Goal: Task Accomplishment & Management: Use online tool/utility

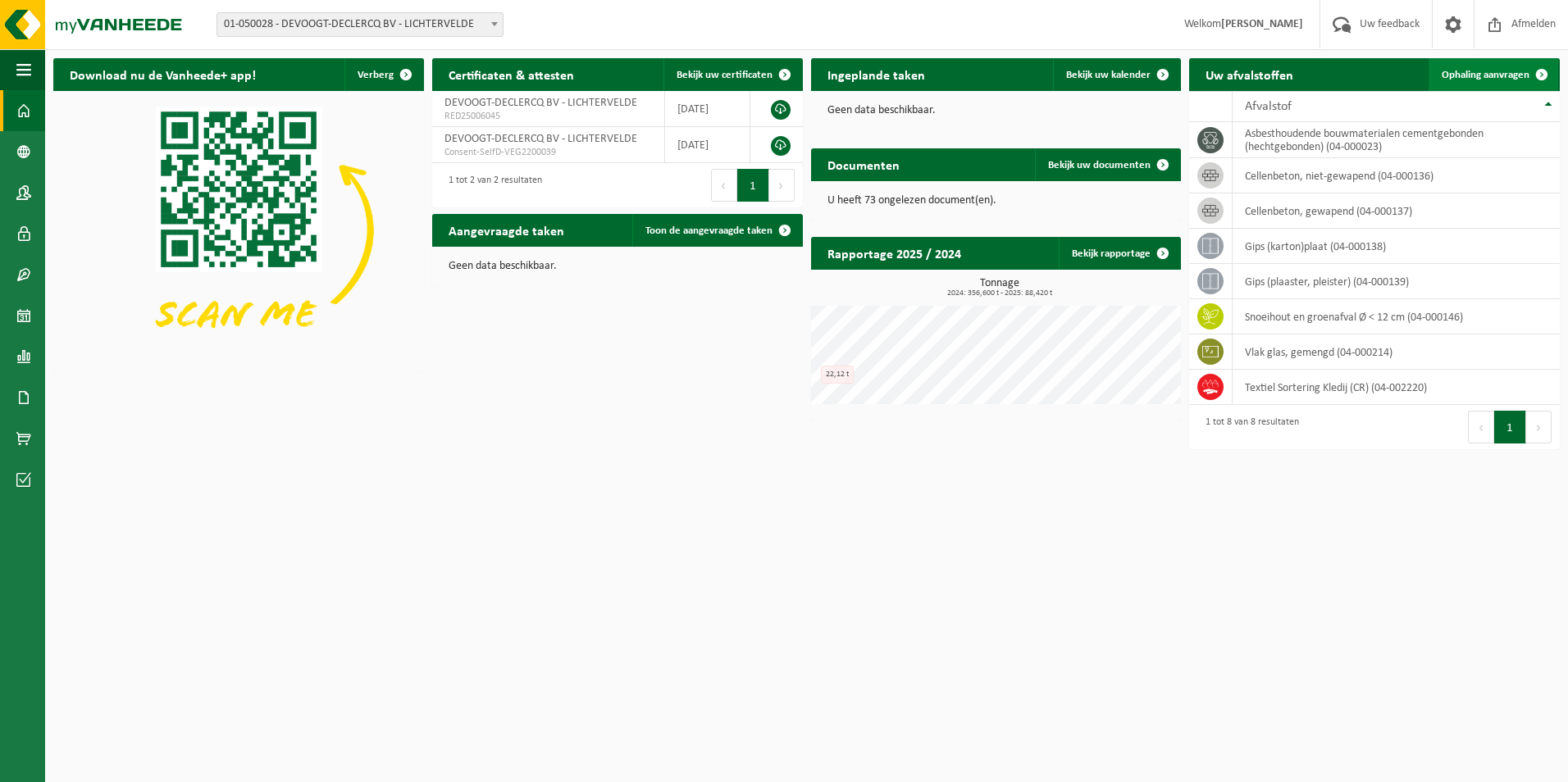
click at [1514, 73] on span "Ophaling aanvragen" at bounding box center [1485, 74] width 88 height 11
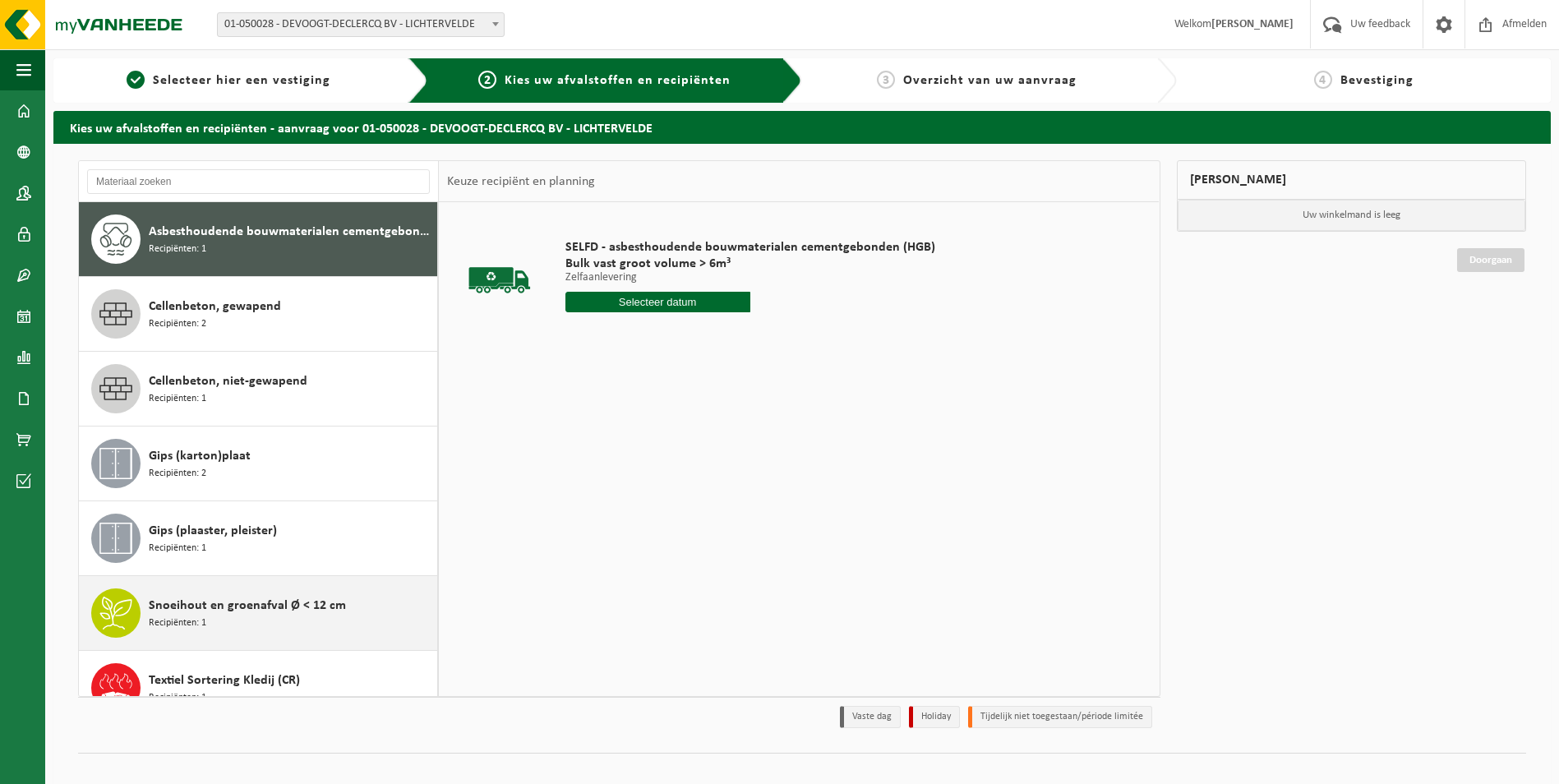
click at [228, 618] on div "Snoeihout en groenafval Ø < 12 cm Recipiënten: 1" at bounding box center [291, 612] width 285 height 49
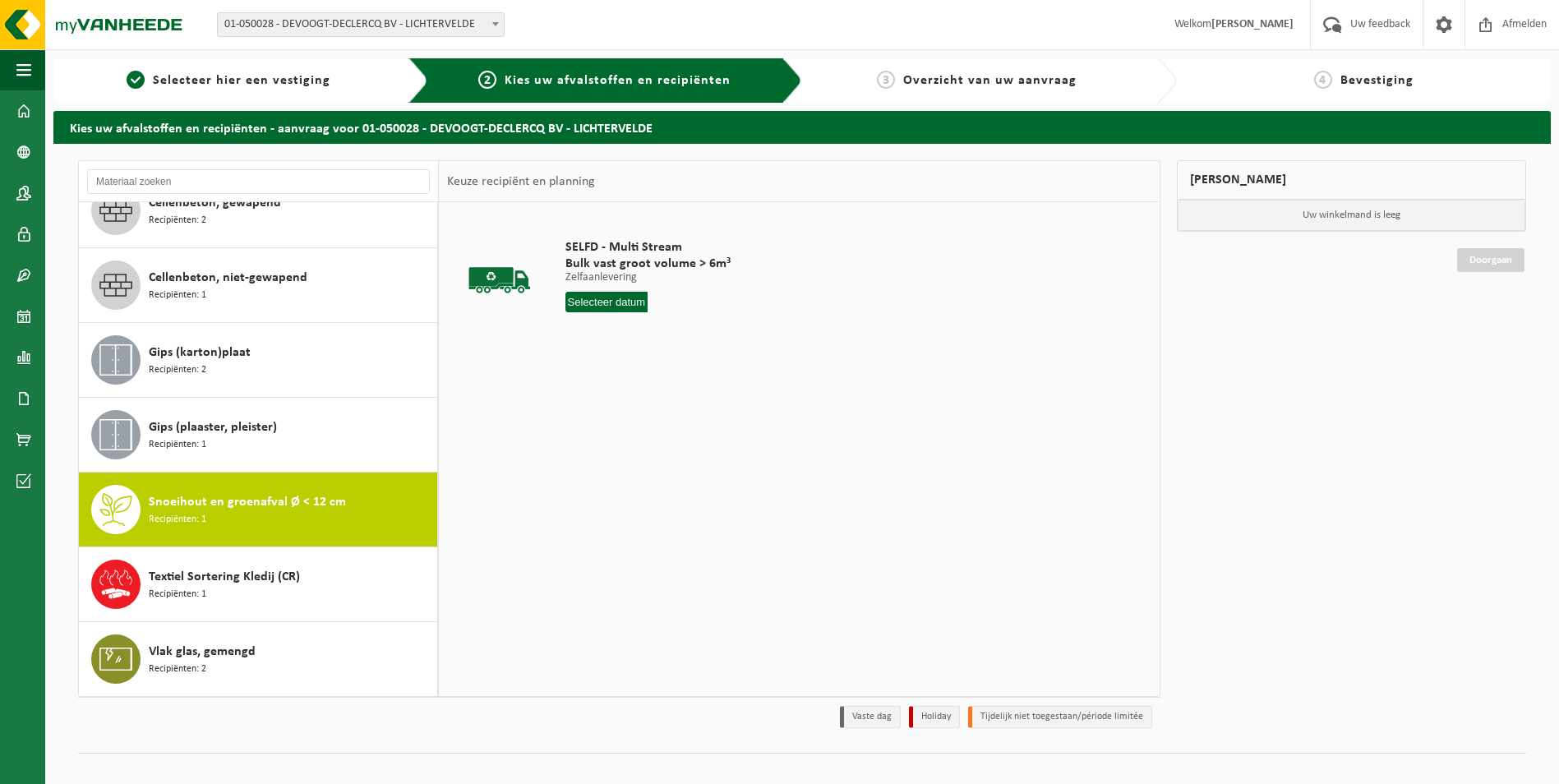
click at [598, 306] on input "text" at bounding box center [607, 302] width 83 height 21
click at [612, 474] on div "19" at bounding box center [609, 474] width 28 height 26
type input "Van 2025-08-19"
click at [615, 370] on button "In winkelmand" at bounding box center [613, 363] width 90 height 26
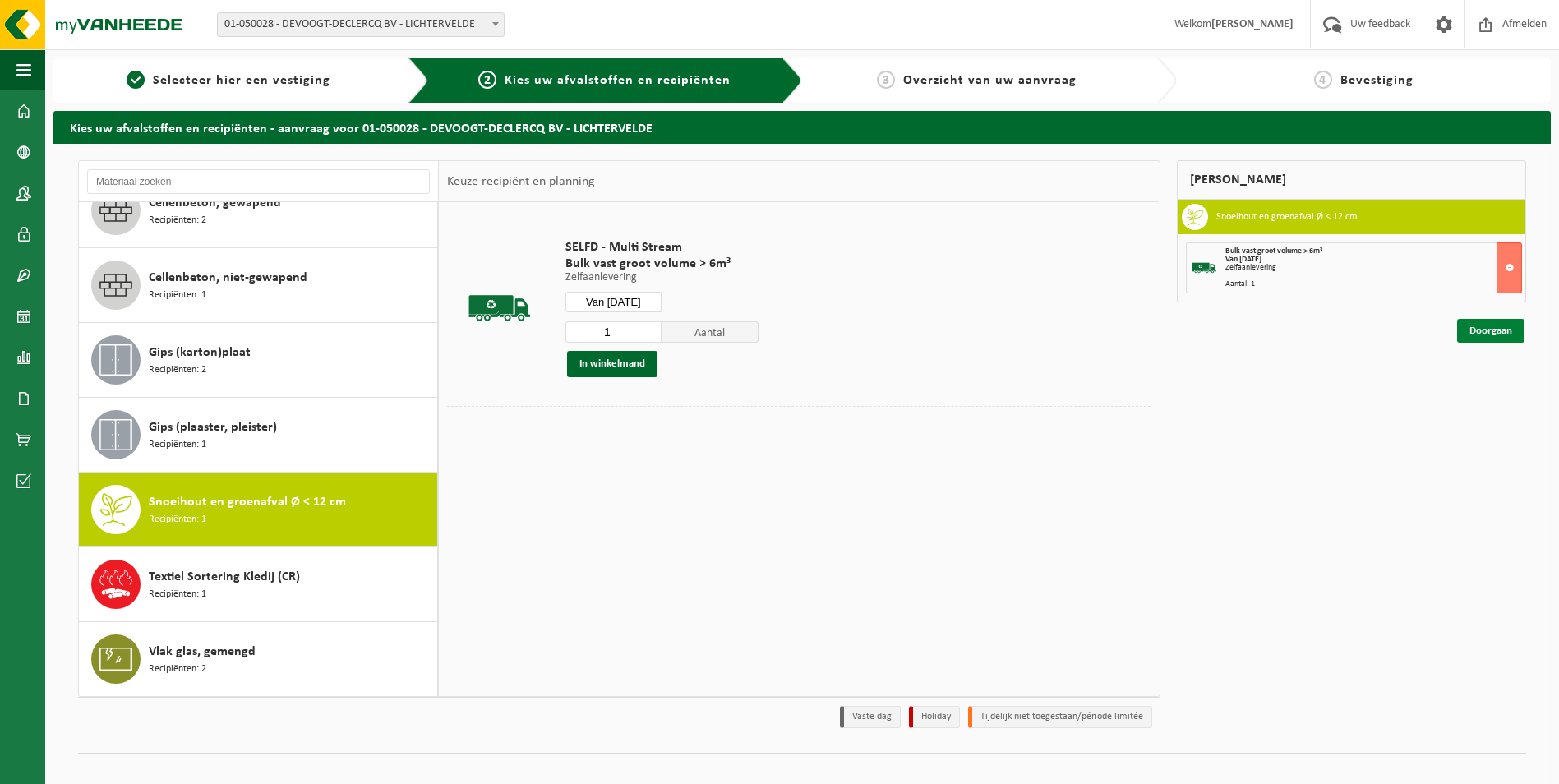
click at [1484, 333] on link "Doorgaan" at bounding box center [1490, 331] width 68 height 23
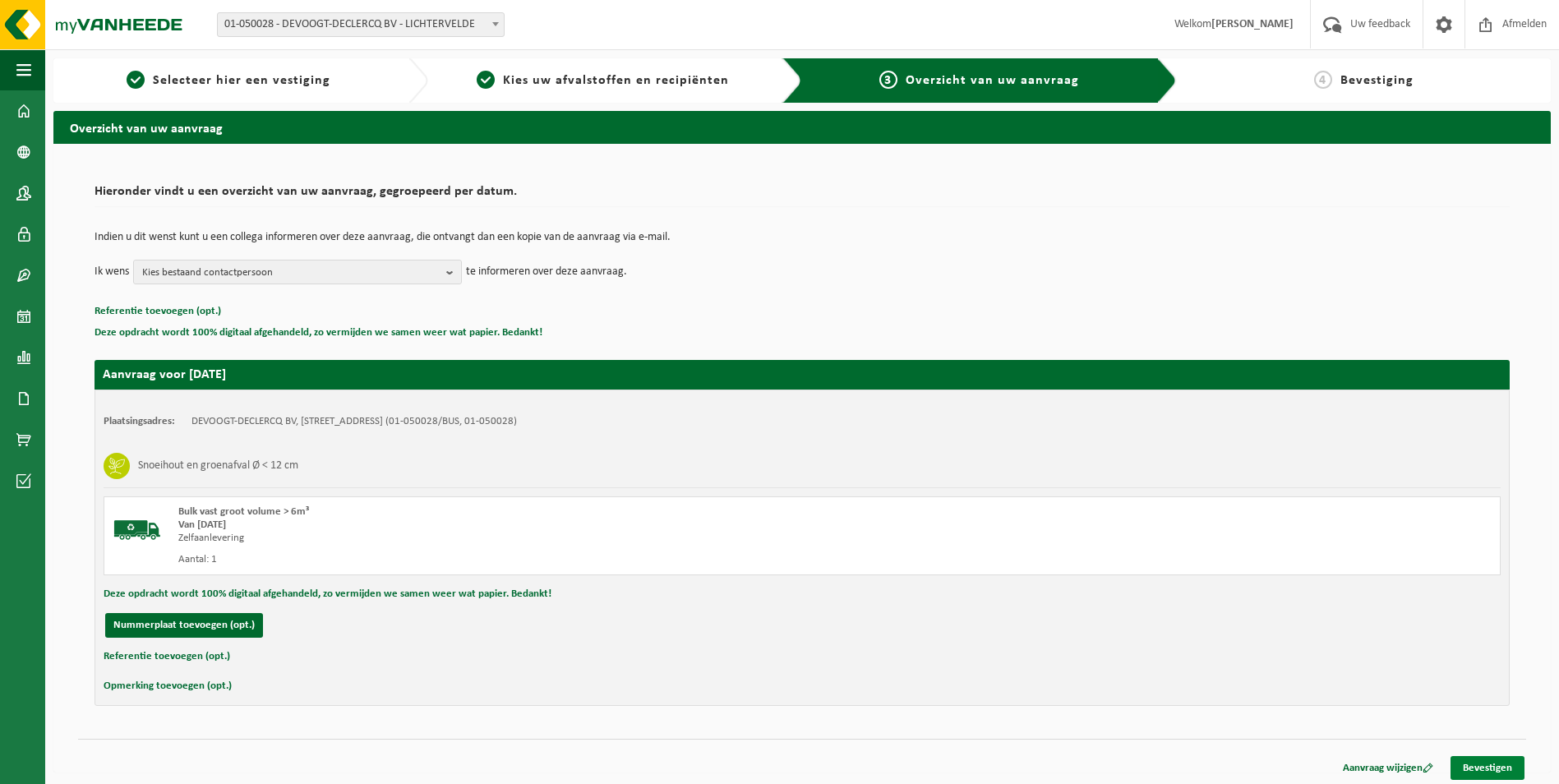
click at [1494, 762] on link "Bevestigen" at bounding box center [1487, 767] width 74 height 23
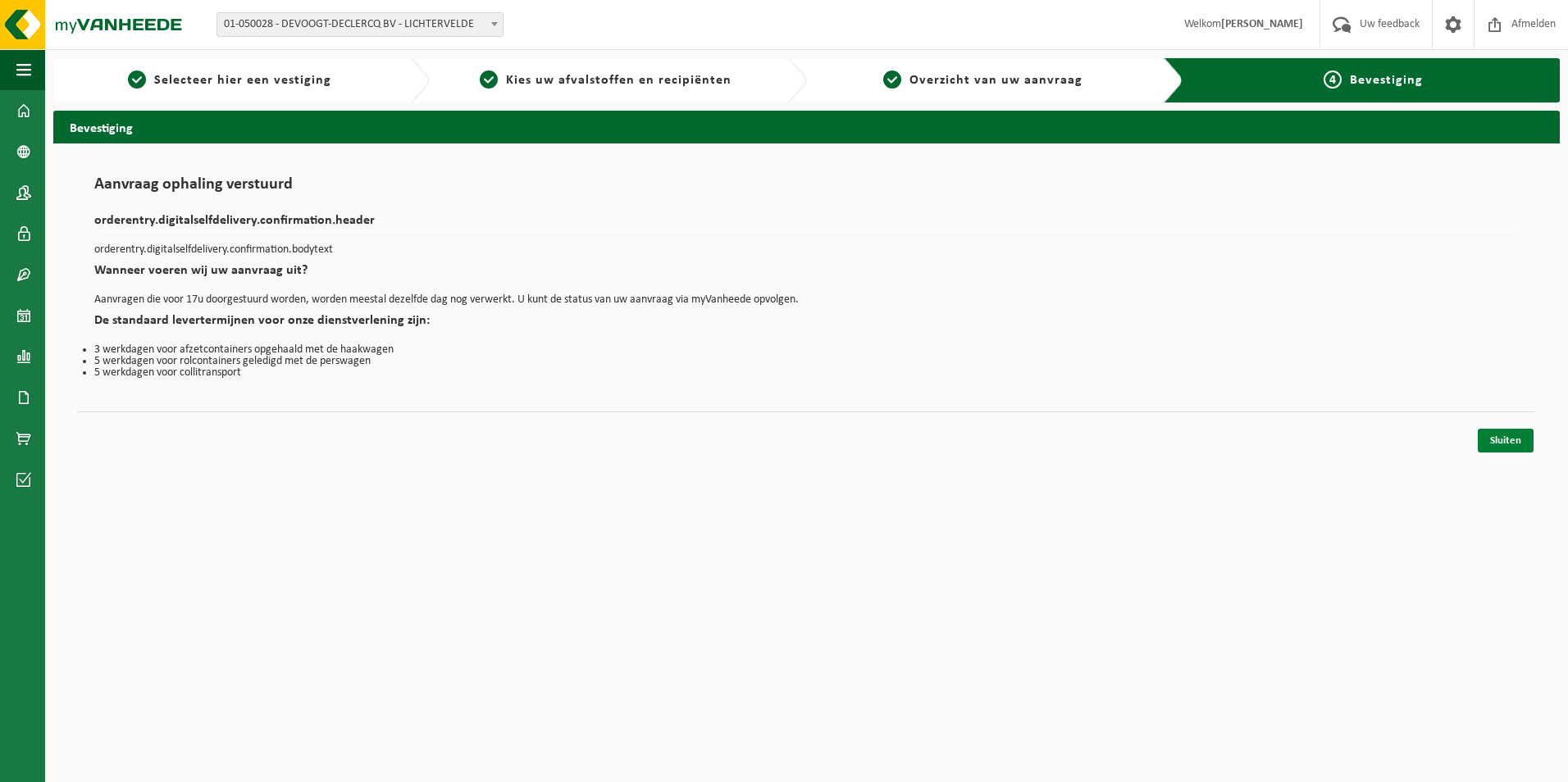
click at [1505, 436] on link "Sluiten" at bounding box center [1505, 441] width 56 height 23
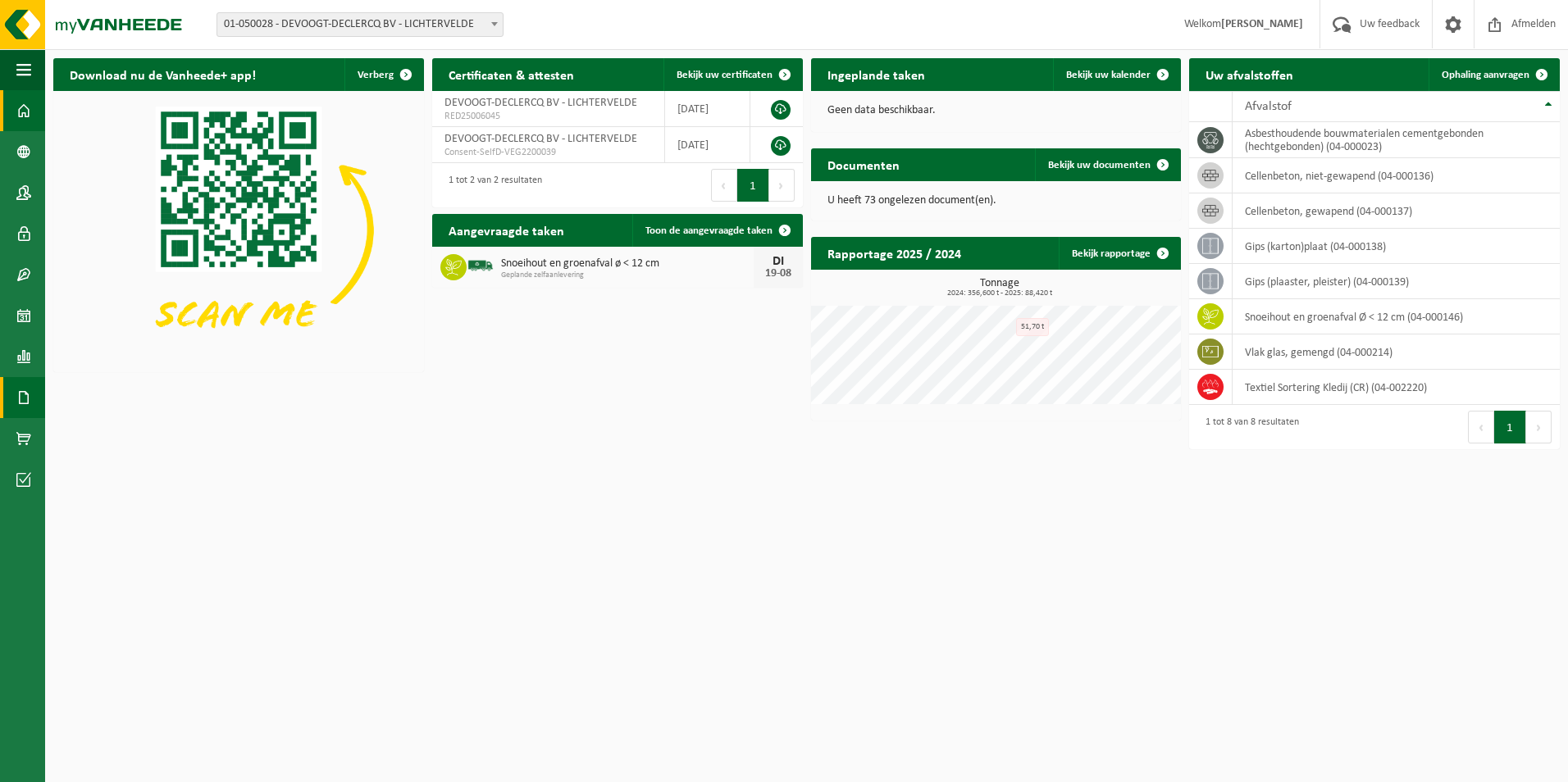
click at [23, 401] on span at bounding box center [24, 397] width 15 height 41
click at [120, 436] on span "Documenten" at bounding box center [125, 432] width 61 height 31
